Goal: Information Seeking & Learning: Learn about a topic

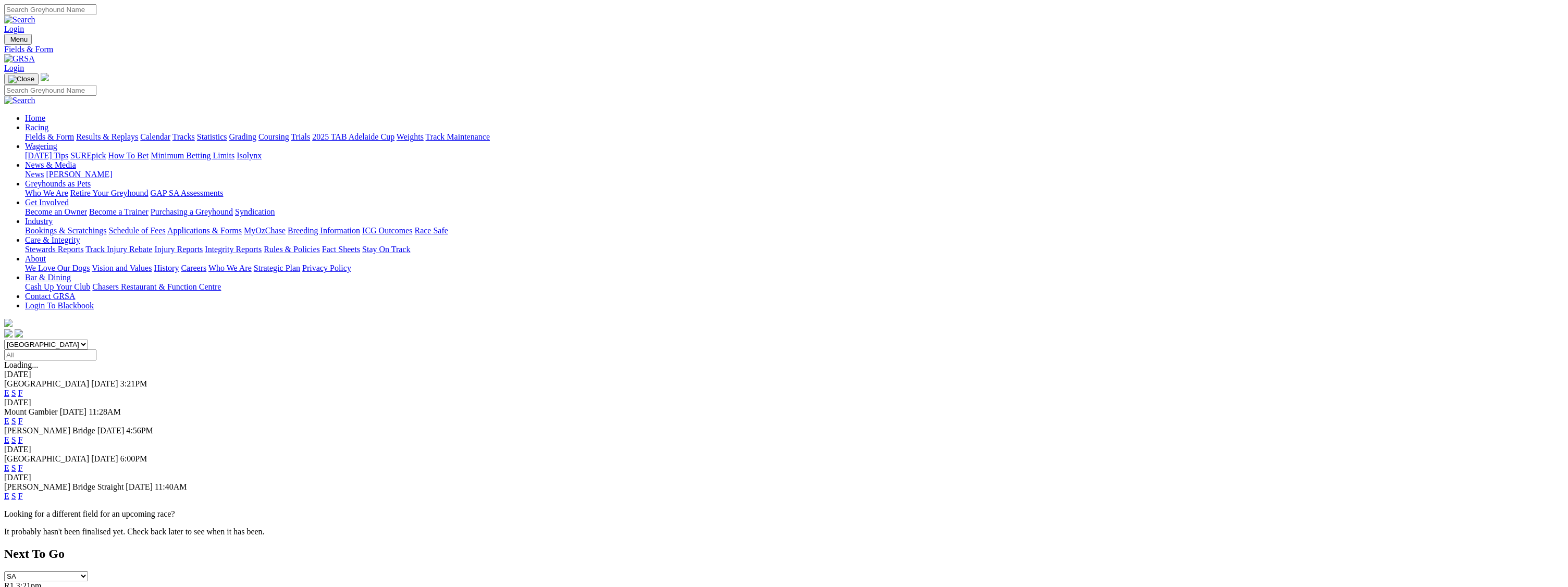
click at [9, 464] on link "E" at bounding box center [7, 468] width 5 height 9
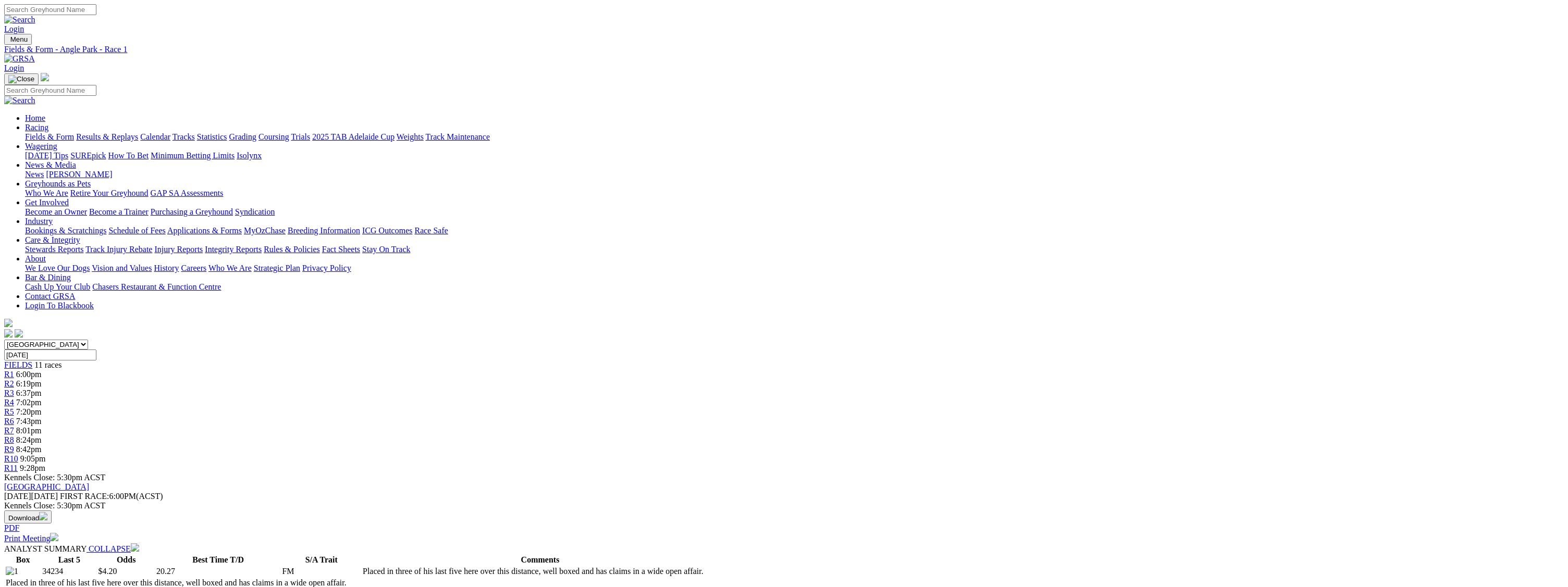
click at [14, 379] on span "R2" at bounding box center [9, 383] width 10 height 9
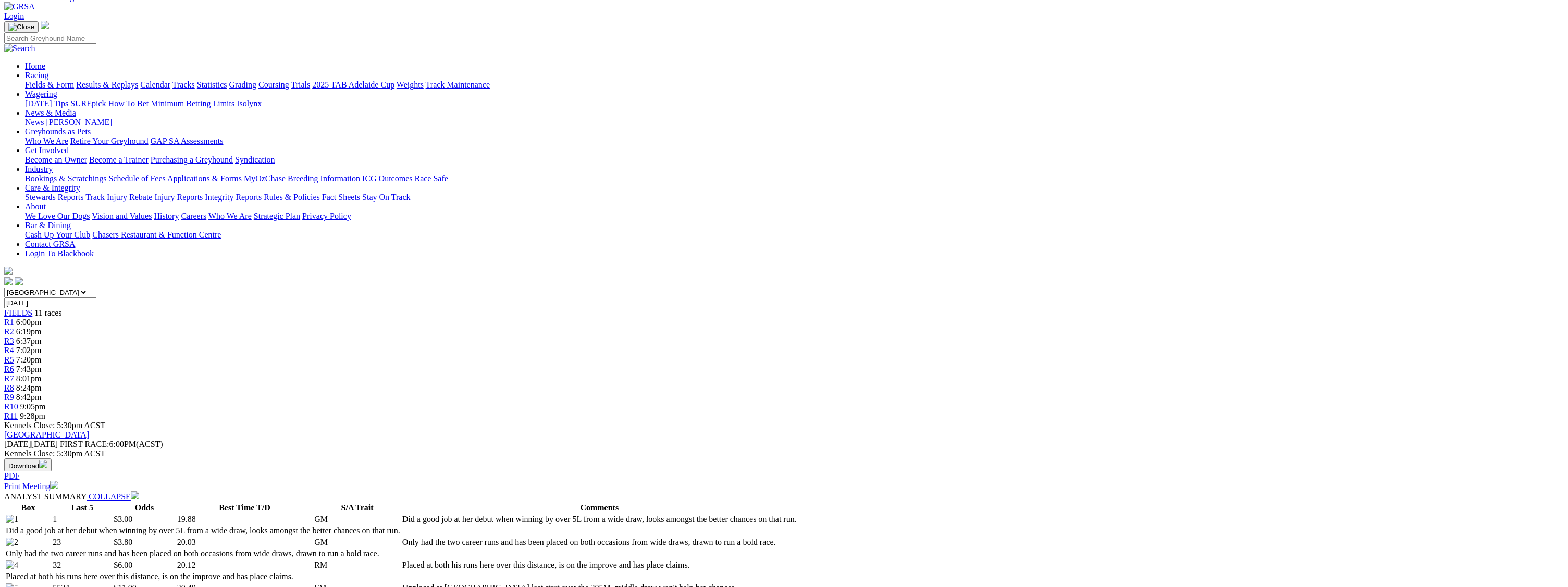
scroll to position [52, 0]
click at [41, 337] on span "6:37pm" at bounding box center [29, 341] width 26 height 9
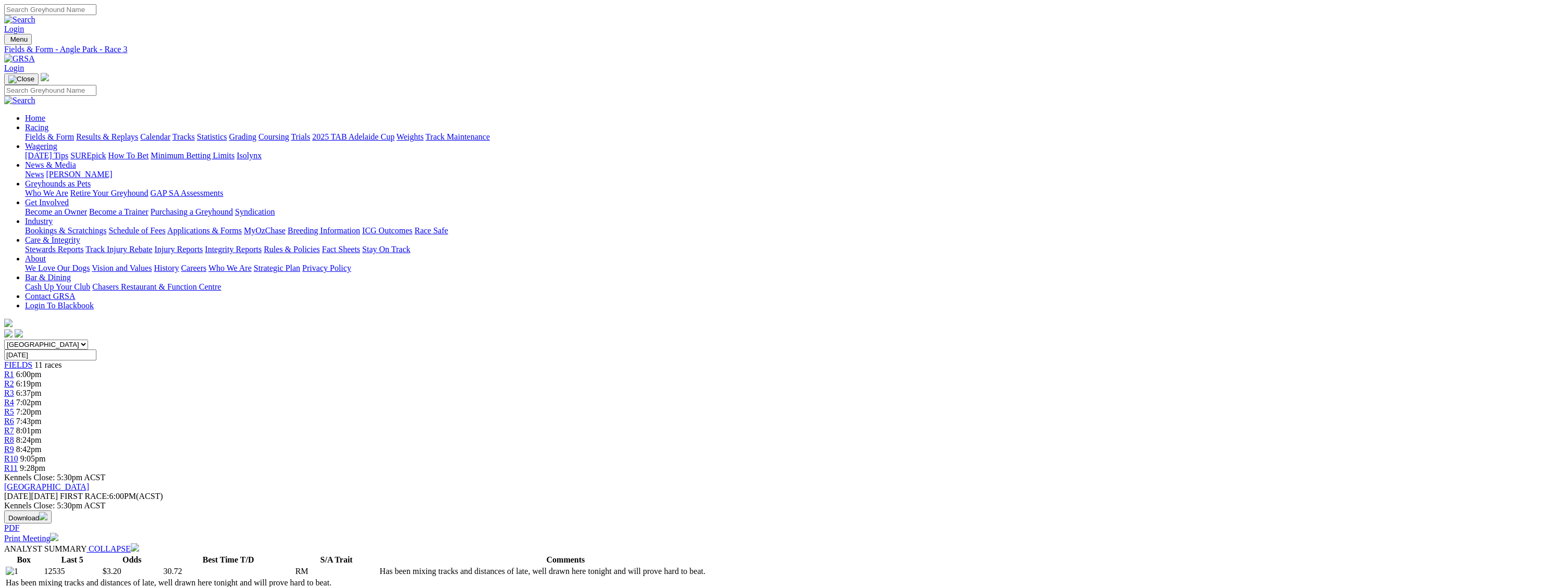
click at [41, 398] on span "7:02pm" at bounding box center [29, 402] width 26 height 9
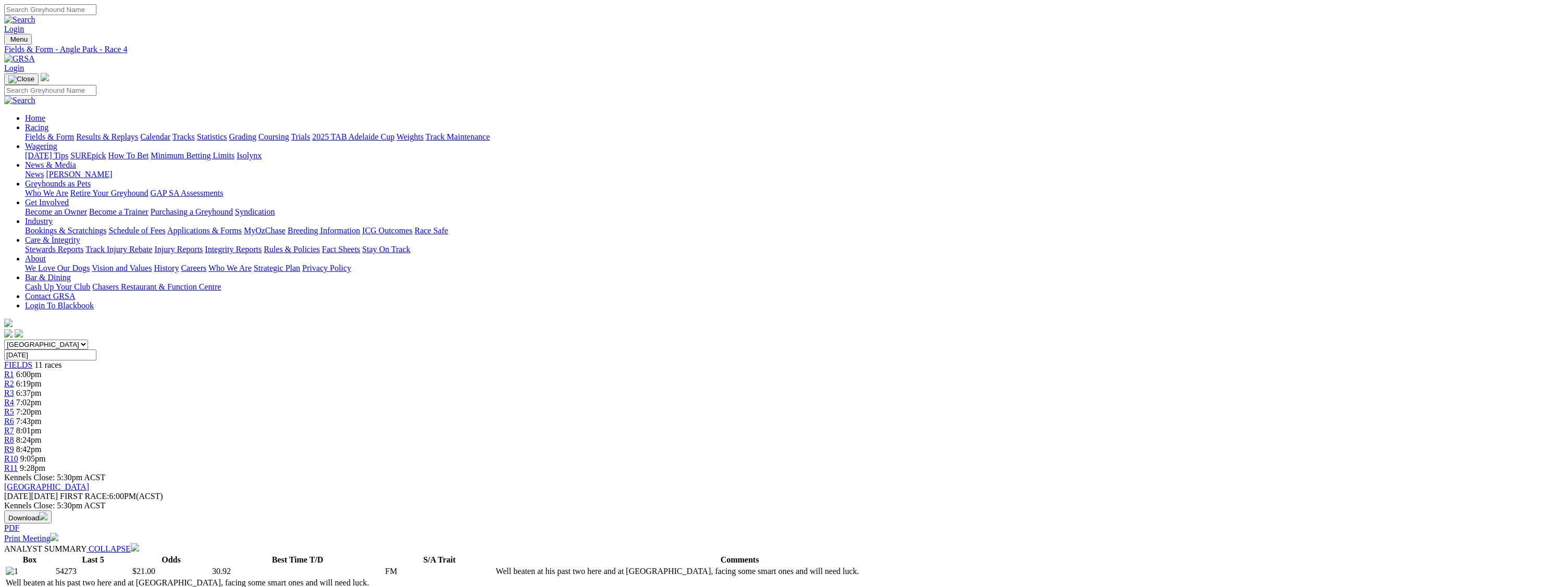
click at [41, 407] on span "7:20pm" at bounding box center [29, 411] width 26 height 9
click at [41, 417] on span "7:43pm" at bounding box center [29, 421] width 26 height 9
click at [41, 426] on span "8:01pm" at bounding box center [29, 430] width 26 height 9
click at [14, 436] on span "R8" at bounding box center [9, 440] width 10 height 9
click at [41, 445] on span "8:42pm" at bounding box center [29, 449] width 26 height 9
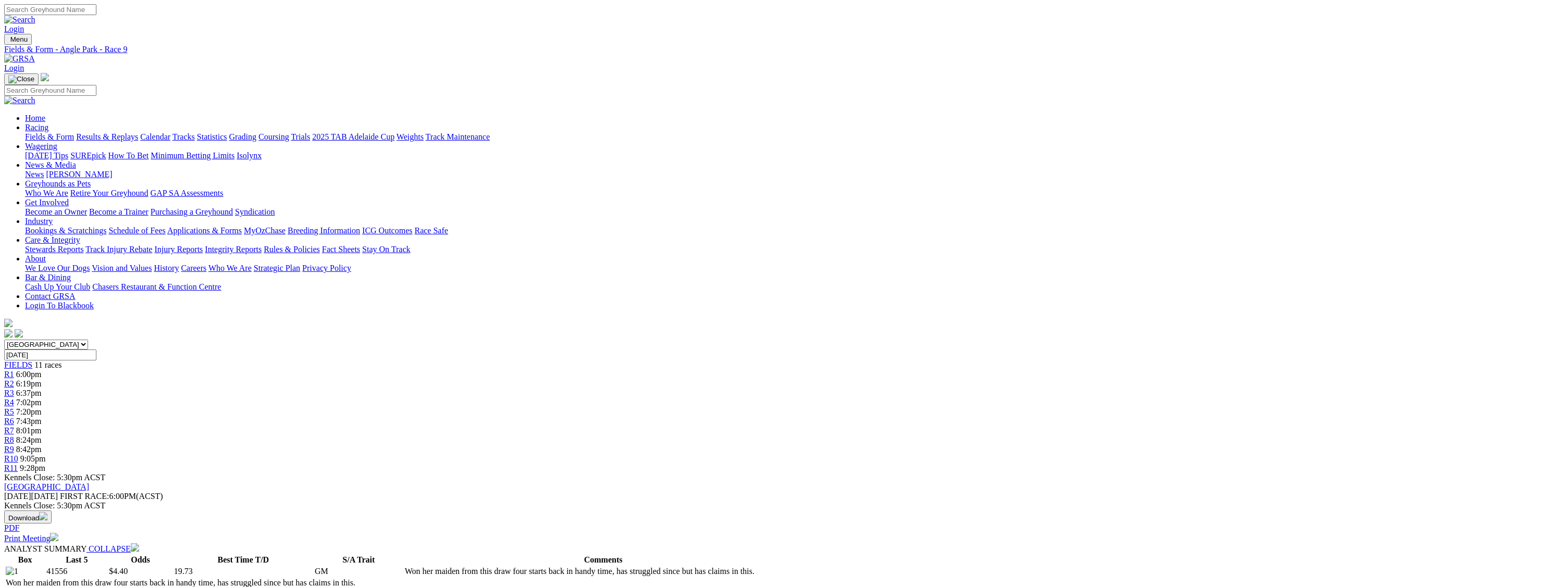
click at [46, 454] on span "9:05pm" at bounding box center [33, 459] width 26 height 9
click at [1080, 464] on div "R11 9:28pm" at bounding box center [784, 468] width 1559 height 9
click at [96, 349] on input "Monday, 25 Aug 2025" at bounding box center [51, 355] width 93 height 11
type input "[DATE]"
